Goal: Contribute content

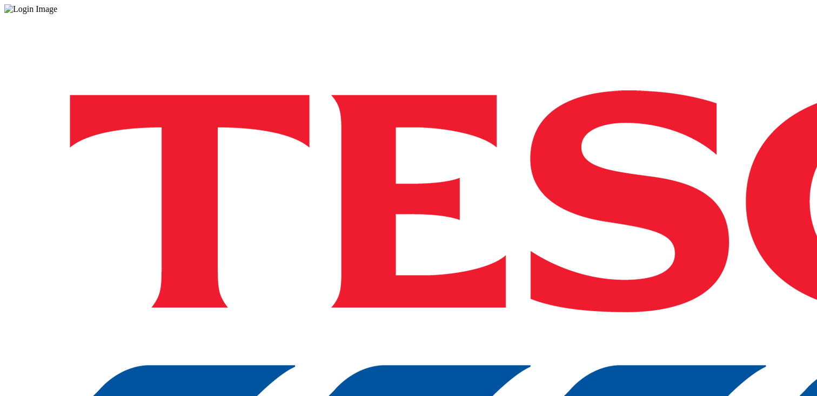
click at [515, 224] on div "Log in to the Spectra’s dashboard using Tesco’s credentials. If you don’t have …" at bounding box center [408, 282] width 809 height 537
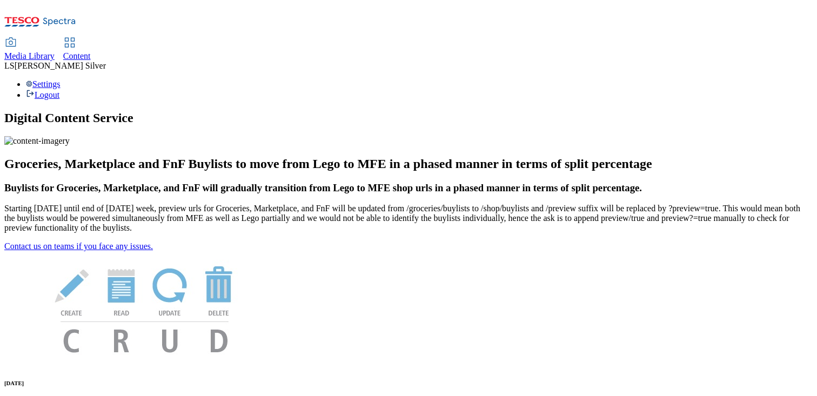
click at [55, 51] on span "Media Library" at bounding box center [29, 55] width 50 height 9
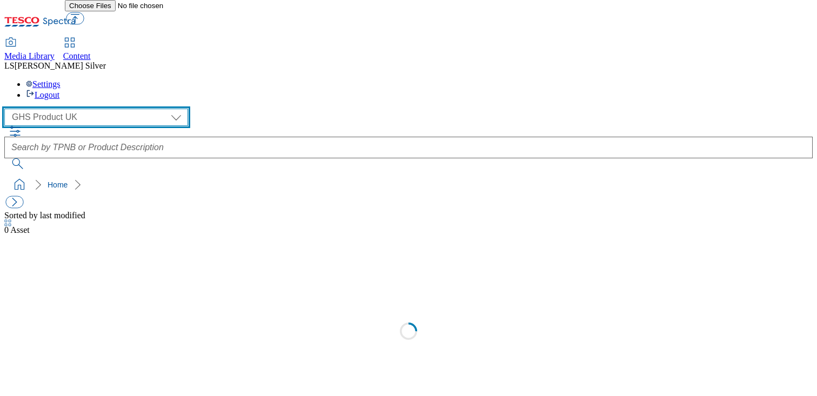
click at [85, 109] on select "GHS Marketing UK GHS Product [GEOGRAPHIC_DATA]" at bounding box center [96, 117] width 184 height 17
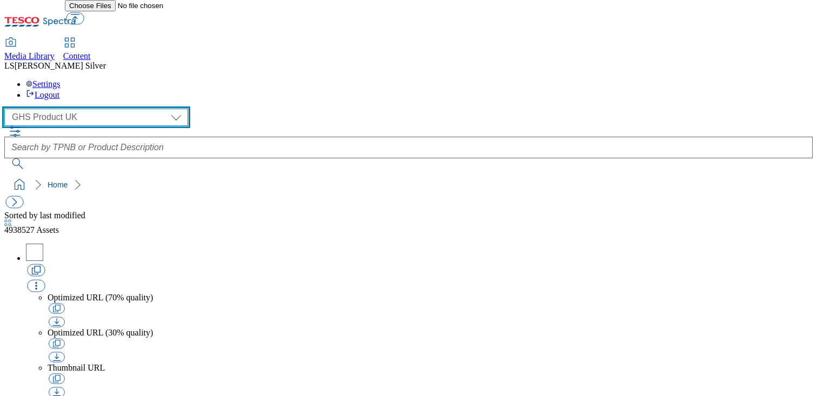
select select "flare-ghs-mktg"
click at [8, 109] on select "GHS Marketing UK GHS Product UK" at bounding box center [96, 117] width 184 height 17
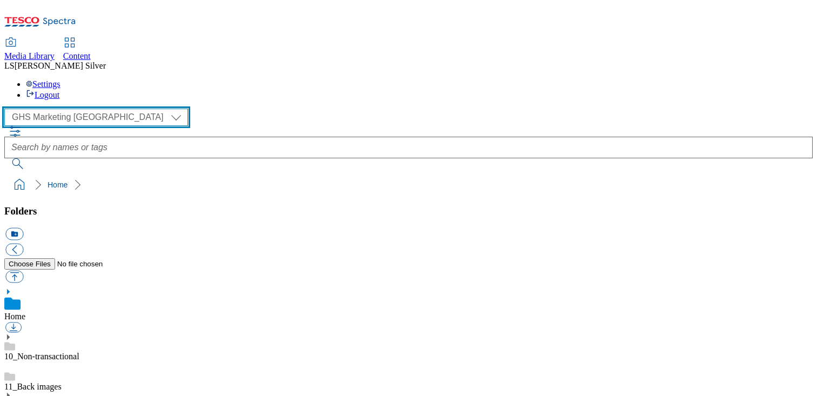
scroll to position [139, 0]
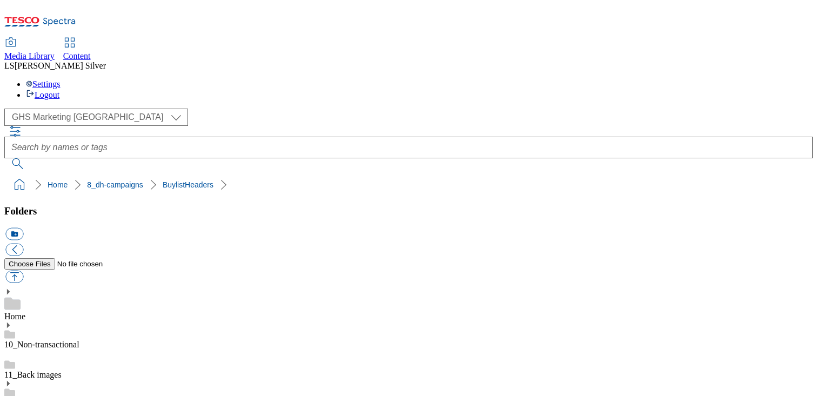
scroll to position [240, 0]
click at [23, 271] on button "button" at bounding box center [14, 277] width 18 height 12
type input "C:\fakepath\1758176729974-ad542231_ROI_Foxs_Chocolately_LegoBrand_918x110_V1.jpg"
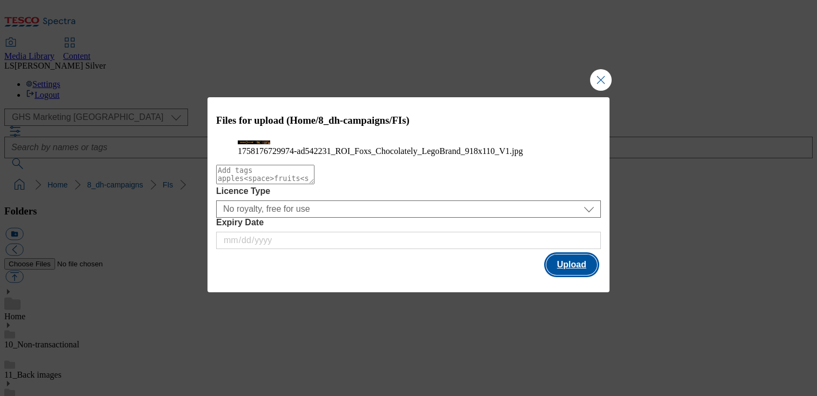
click at [550, 275] on button "Upload" at bounding box center [572, 265] width 51 height 21
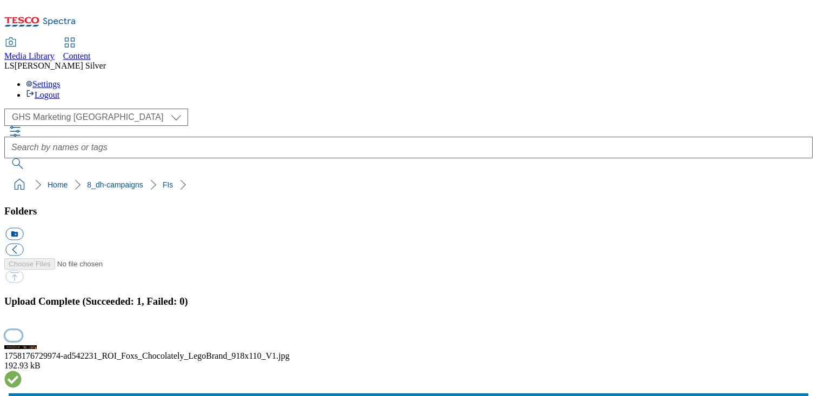
click at [22, 330] on button "button" at bounding box center [13, 335] width 16 height 10
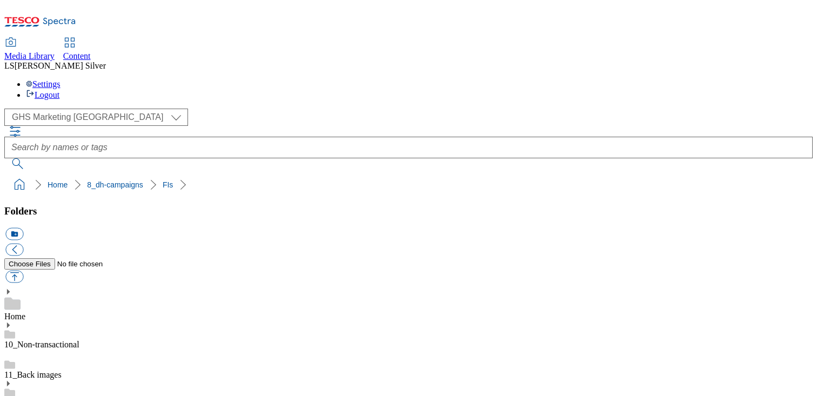
drag, startPoint x: 306, startPoint y: 248, endPoint x: 338, endPoint y: 249, distance: 32.5
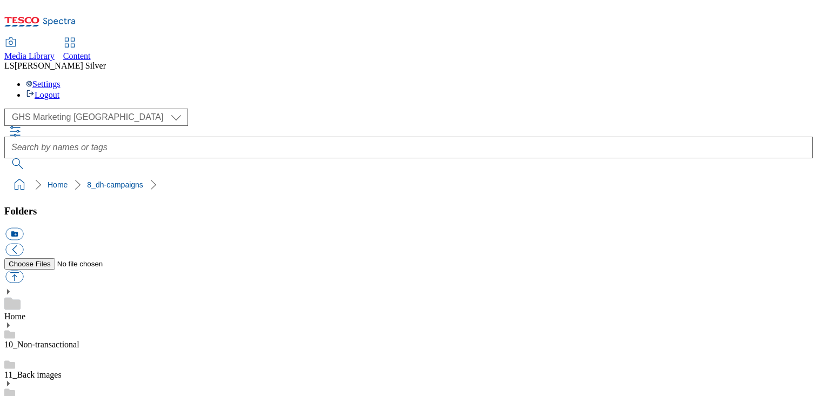
drag, startPoint x: 303, startPoint y: 248, endPoint x: 339, endPoint y: 247, distance: 36.2
copy div "ad542231"
click at [91, 51] on div "Content" at bounding box center [77, 56] width 28 height 10
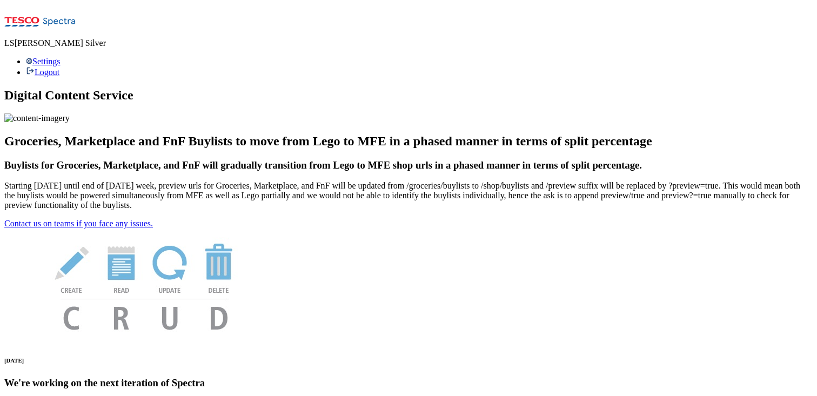
click at [90, 9] on div "LS Luke Silver Settings Logout" at bounding box center [408, 40] width 809 height 73
click at [68, 19] on icon at bounding box center [59, 22] width 32 height 8
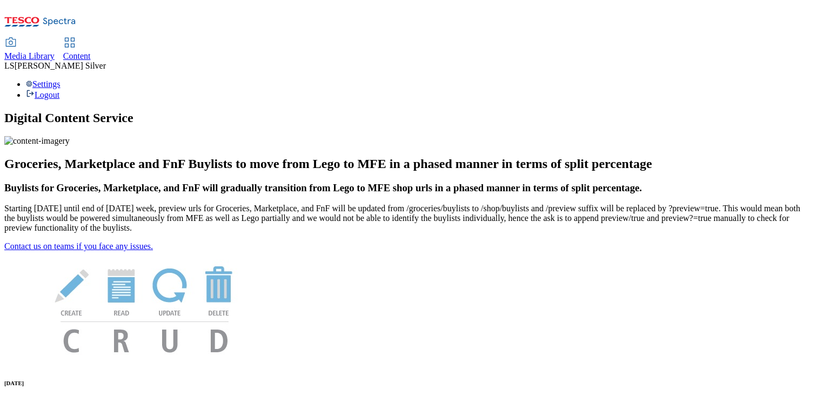
click at [55, 51] on span "Media Library" at bounding box center [29, 55] width 50 height 9
select select "flare-ghs"
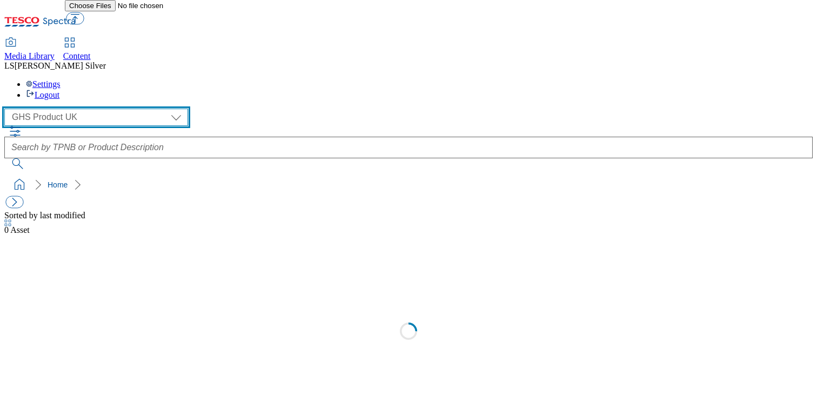
click at [76, 109] on select "GHS Marketing UK GHS Product UK" at bounding box center [96, 117] width 184 height 17
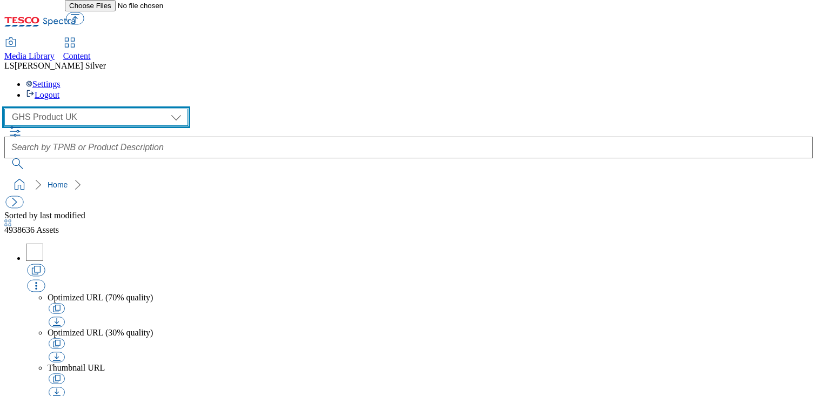
select select "flare-ghs-mktg"
click at [8, 109] on select "GHS Marketing UK GHS Product UK" at bounding box center [96, 117] width 184 height 17
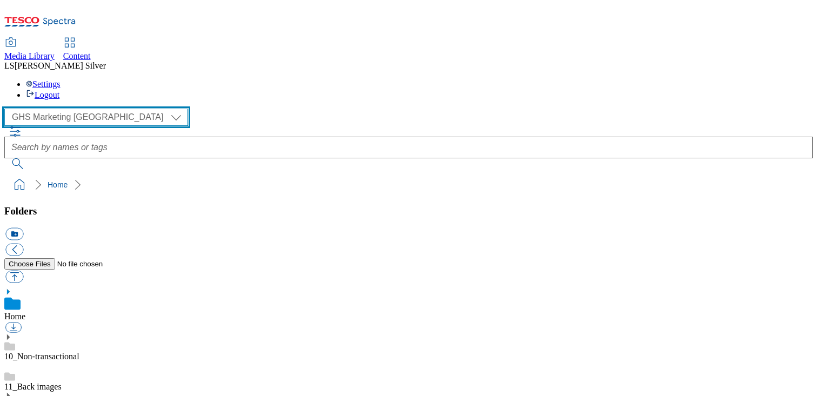
scroll to position [20, 0]
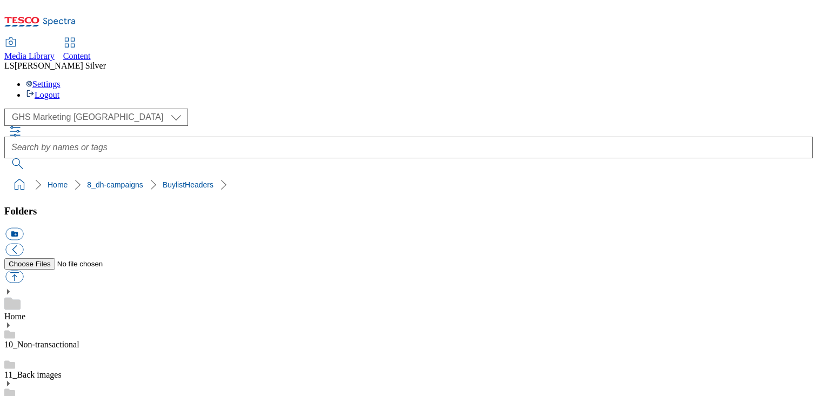
scroll to position [181, 0]
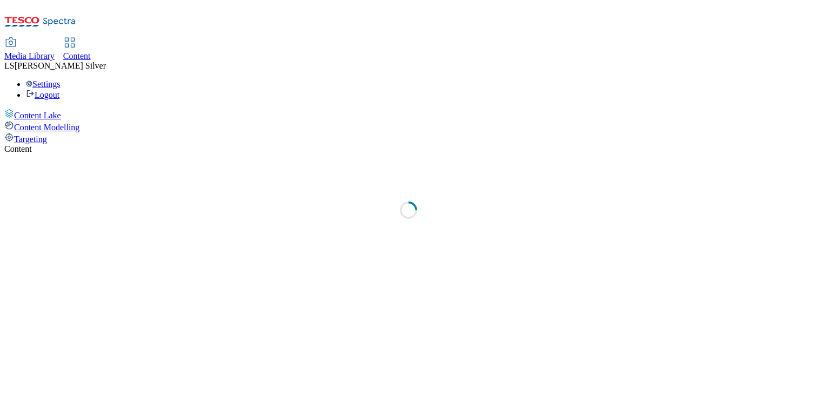
select select "ghs-[GEOGRAPHIC_DATA]"
